Goal: Check status: Check status

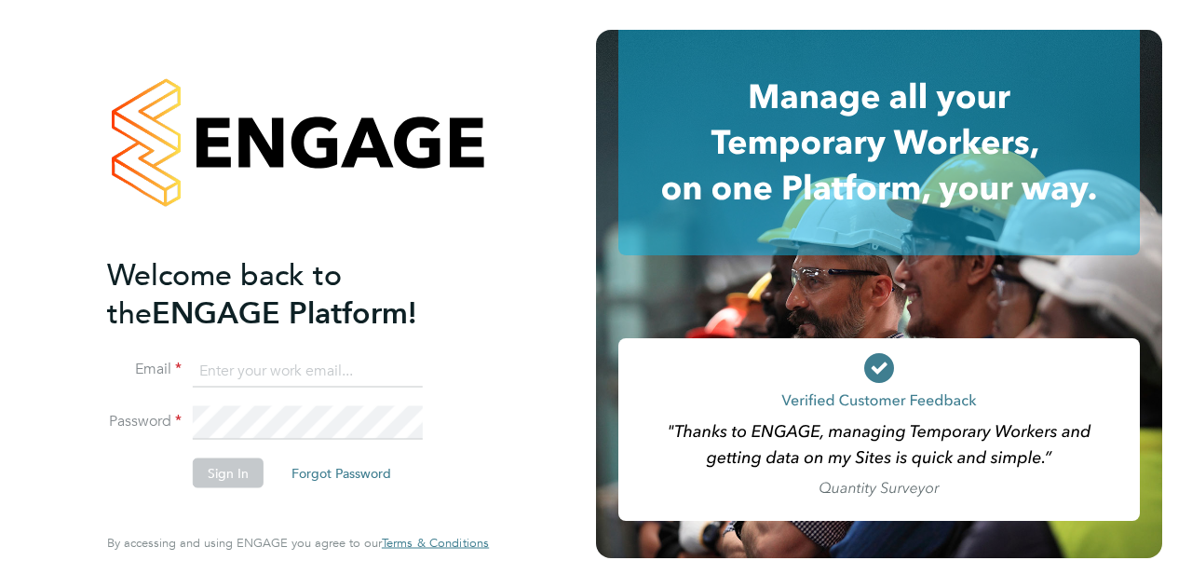
drag, startPoint x: 266, startPoint y: 375, endPoint x: 287, endPoint y: 373, distance: 20.6
click at [266, 375] on input at bounding box center [308, 371] width 230 height 34
type input "[PERSON_NAME][EMAIL_ADDRESS][DOMAIN_NAME]"
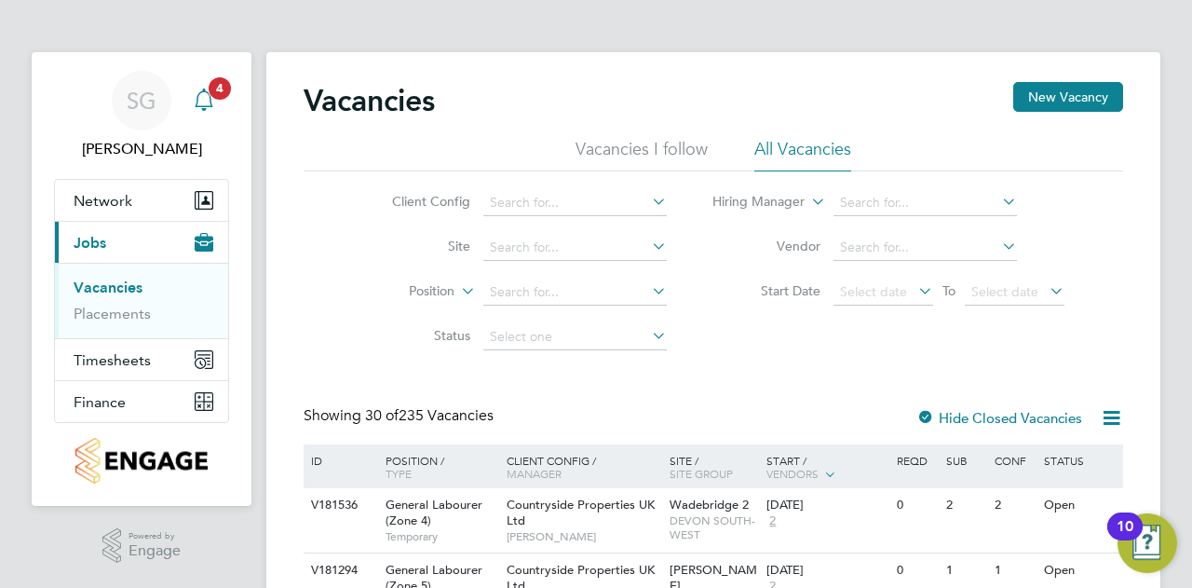
click at [195, 95] on icon "Main navigation" at bounding box center [204, 99] width 22 height 22
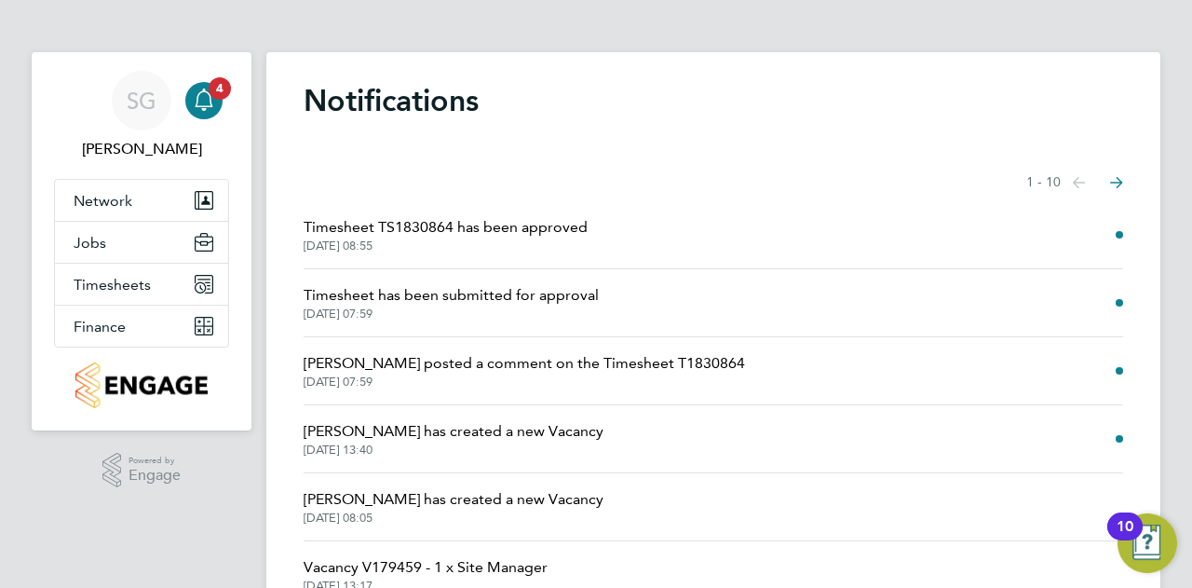
click at [767, 211] on li "Timesheet TS1830864 has been approved 03 Oct 2025, 08:55" at bounding box center [713, 235] width 819 height 68
click at [496, 223] on span "Timesheet TS1830864 has been approved" at bounding box center [446, 227] width 284 height 22
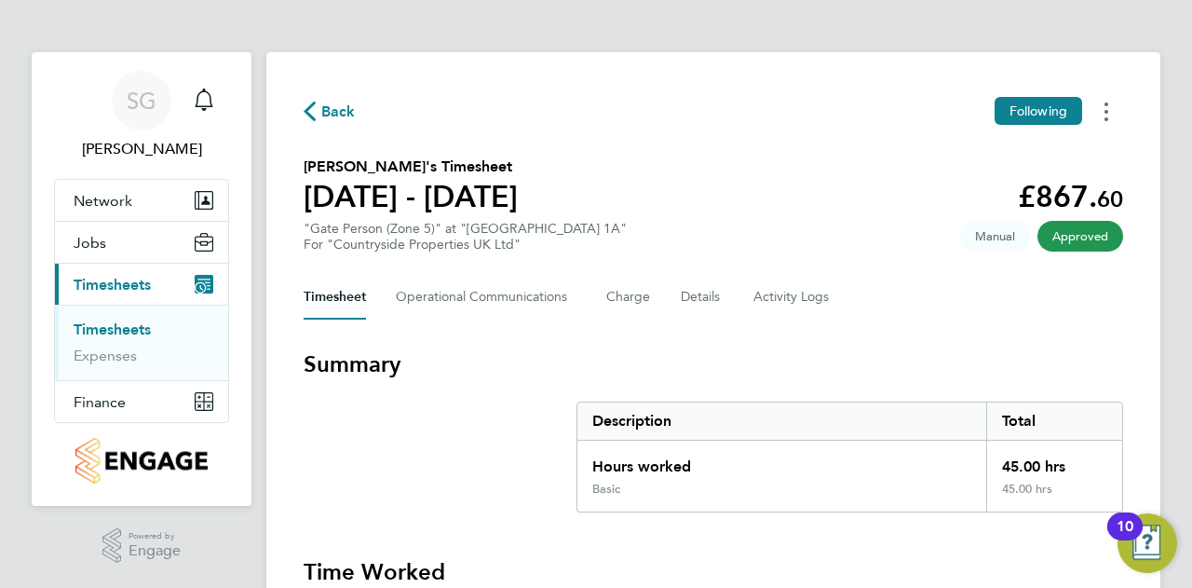
click at [1107, 105] on circle "Timesheets Menu" at bounding box center [1106, 104] width 4 height 4
click at [896, 293] on div "Timesheet Operational Communications Charge Details Activity Logs" at bounding box center [713, 297] width 819 height 45
click at [204, 107] on icon "Main navigation" at bounding box center [204, 97] width 18 height 19
